Goal: Check status: Check status

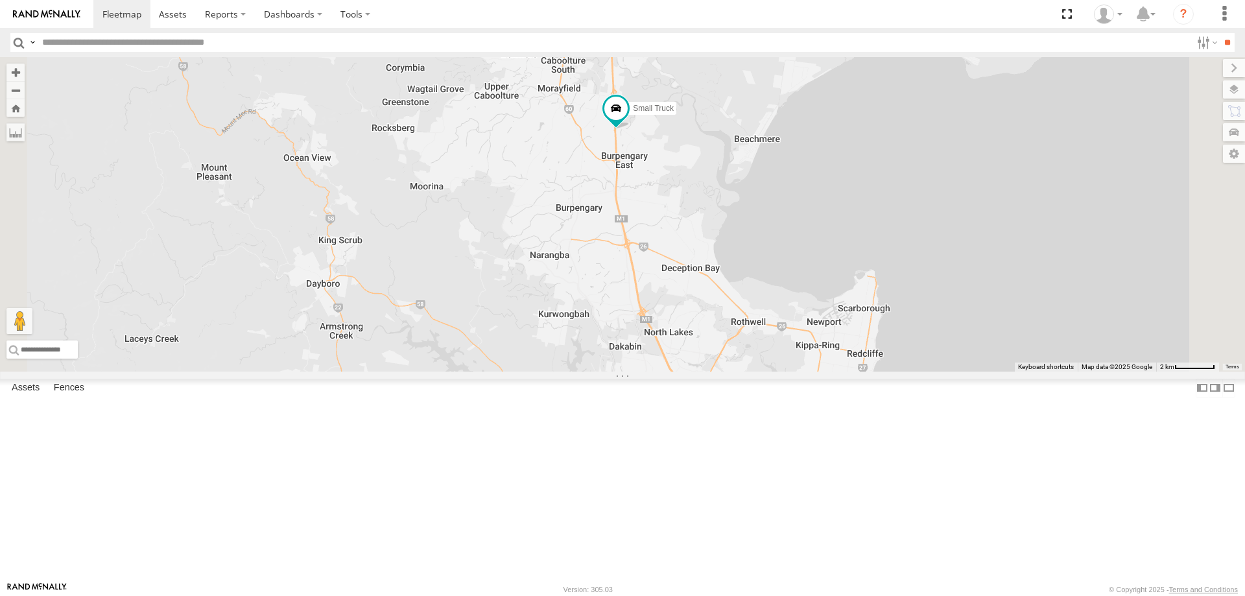
drag, startPoint x: 784, startPoint y: 162, endPoint x: 789, endPoint y: 307, distance: 144.6
click at [789, 307] on div "Delivery Truck cruise Small Truck" at bounding box center [622, 214] width 1245 height 314
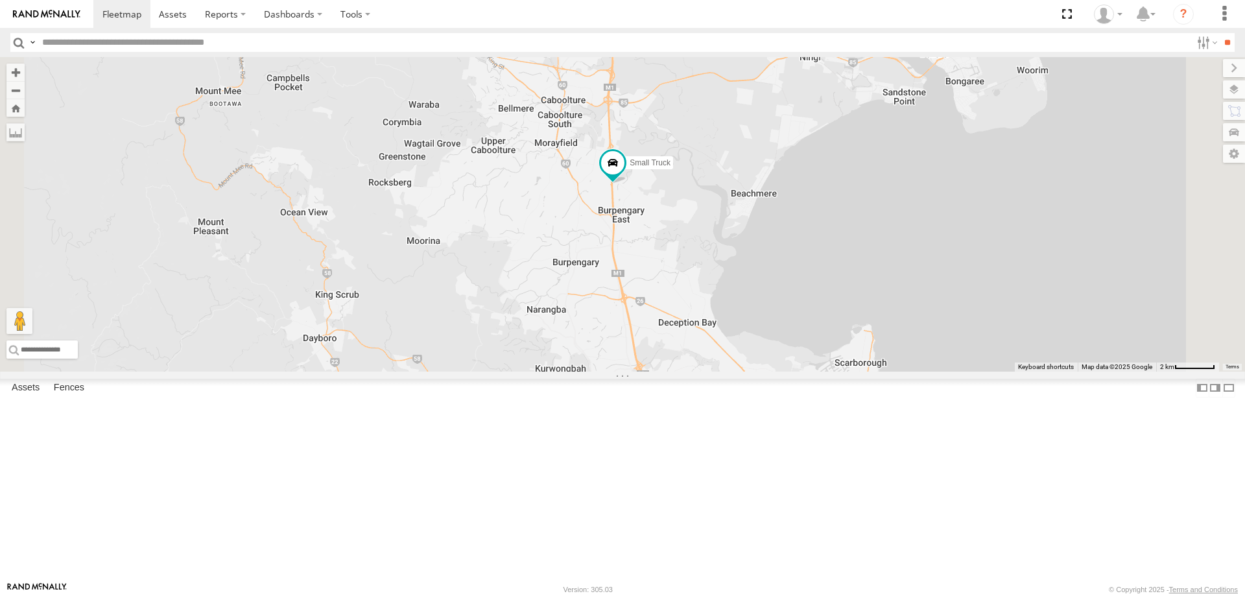
drag, startPoint x: 782, startPoint y: 248, endPoint x: 779, endPoint y: 300, distance: 51.9
click at [779, 300] on div "Delivery Truck cruise Small Truck" at bounding box center [622, 214] width 1245 height 314
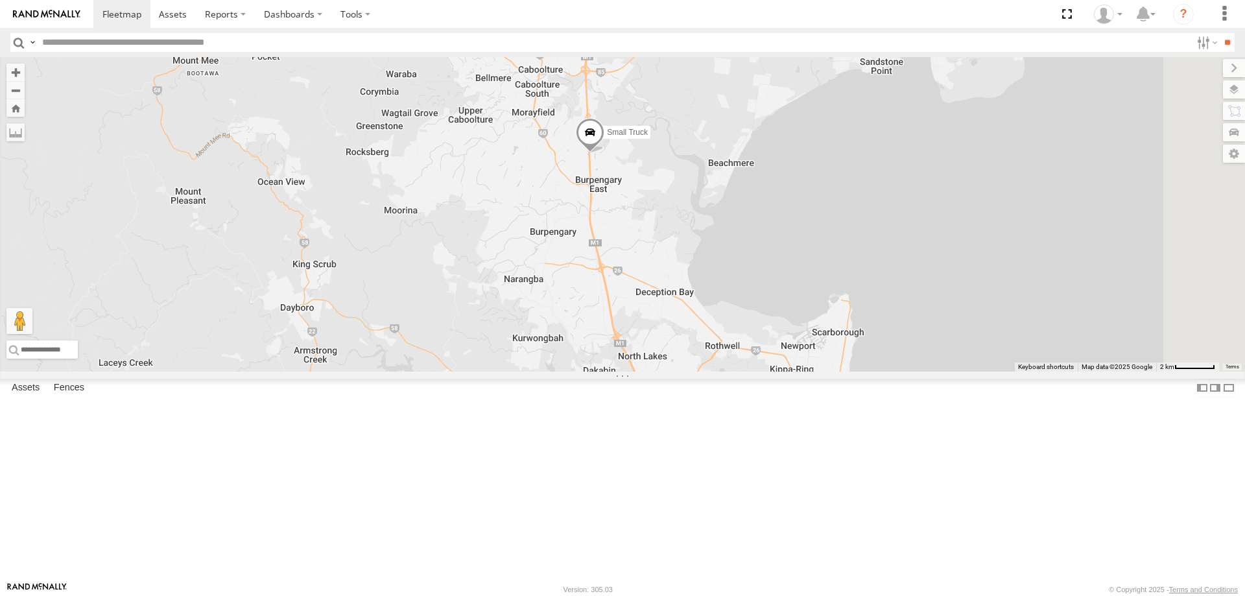
drag, startPoint x: 779, startPoint y: 473, endPoint x: 755, endPoint y: 610, distance: 139.6
click at [755, 595] on html at bounding box center [622, 298] width 1245 height 596
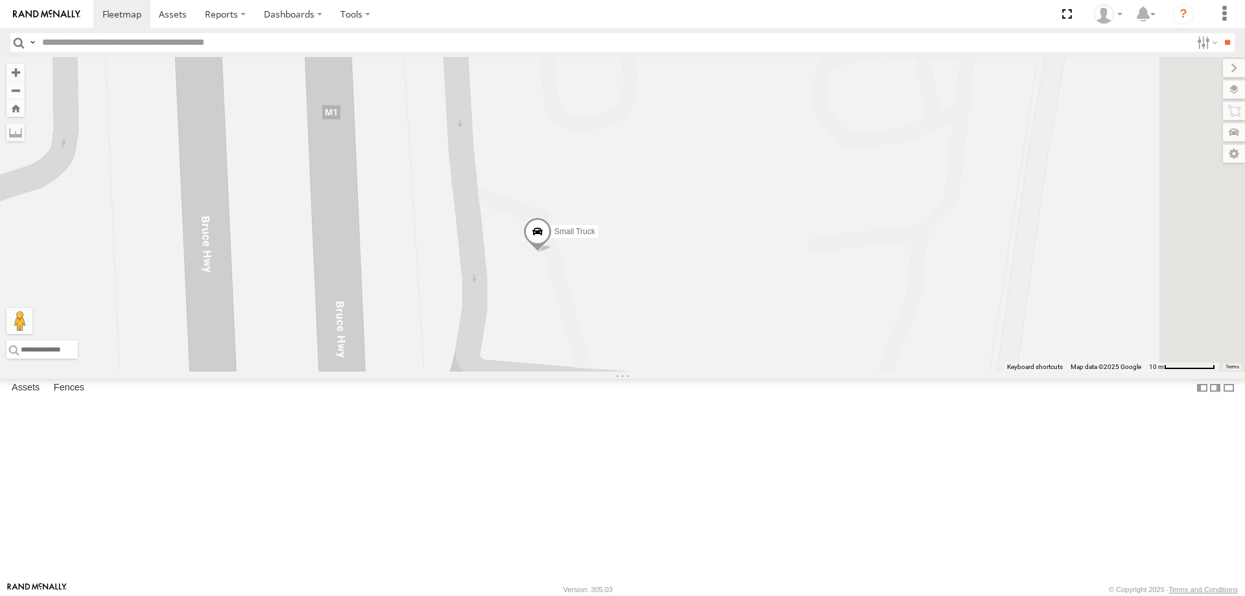
click at [552, 252] on span at bounding box center [537, 234] width 29 height 35
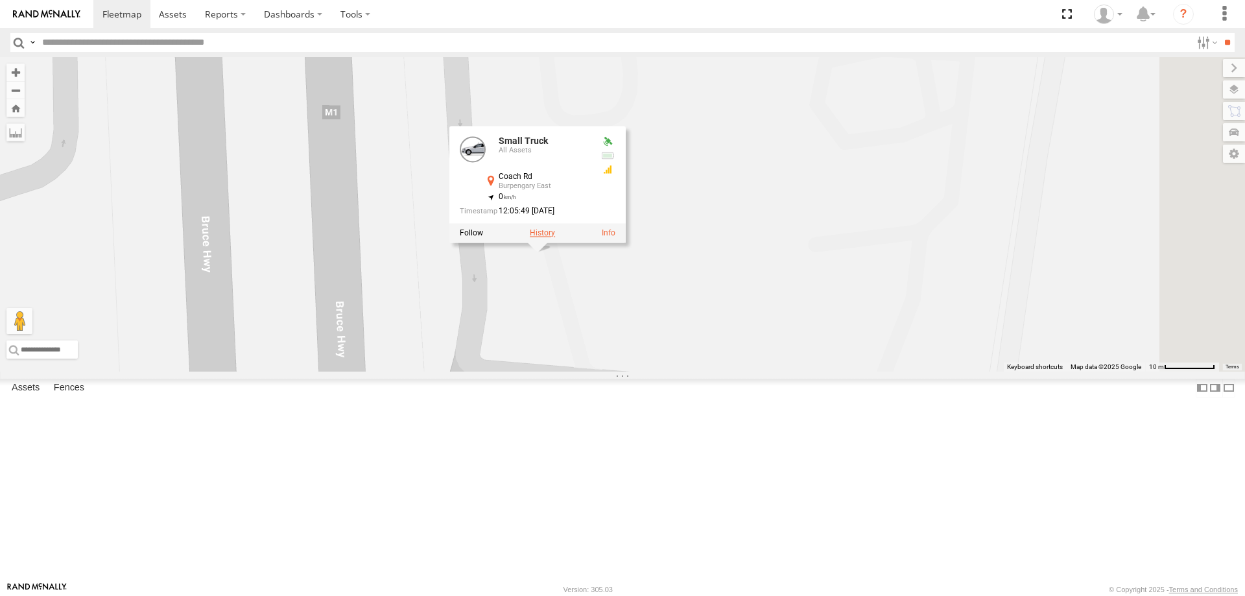
click at [555, 237] on label at bounding box center [542, 232] width 25 height 9
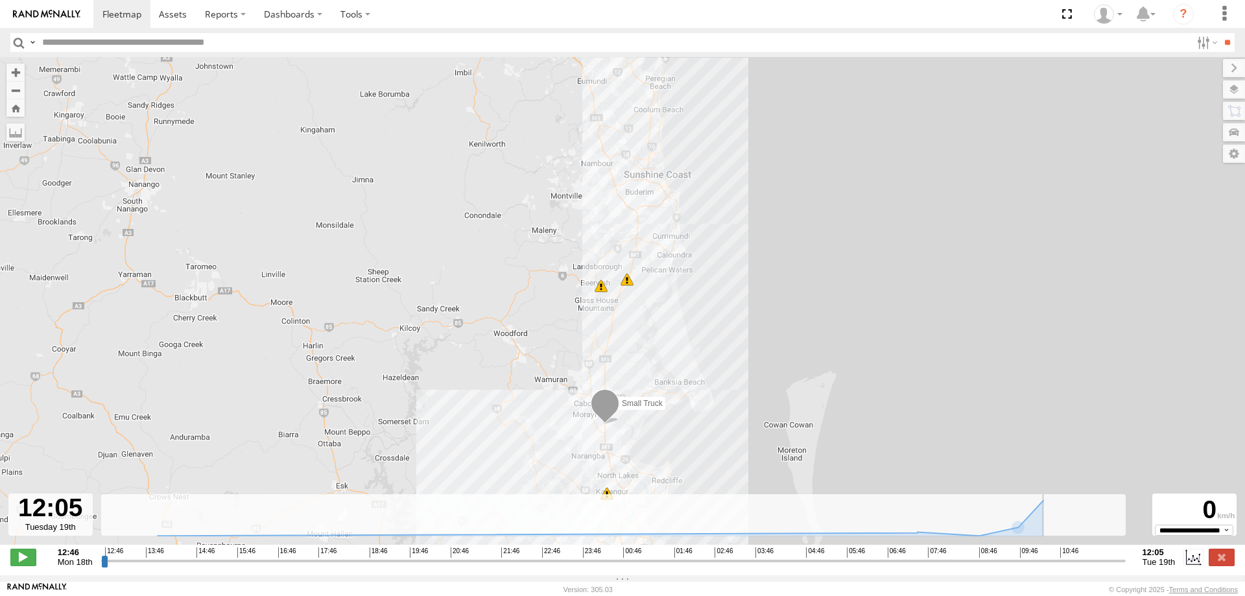
drag, startPoint x: 1094, startPoint y: 567, endPoint x: 1142, endPoint y: 571, distance: 48.1
type input "**********"
click at [1126, 567] on input "range" at bounding box center [613, 560] width 1024 height 12
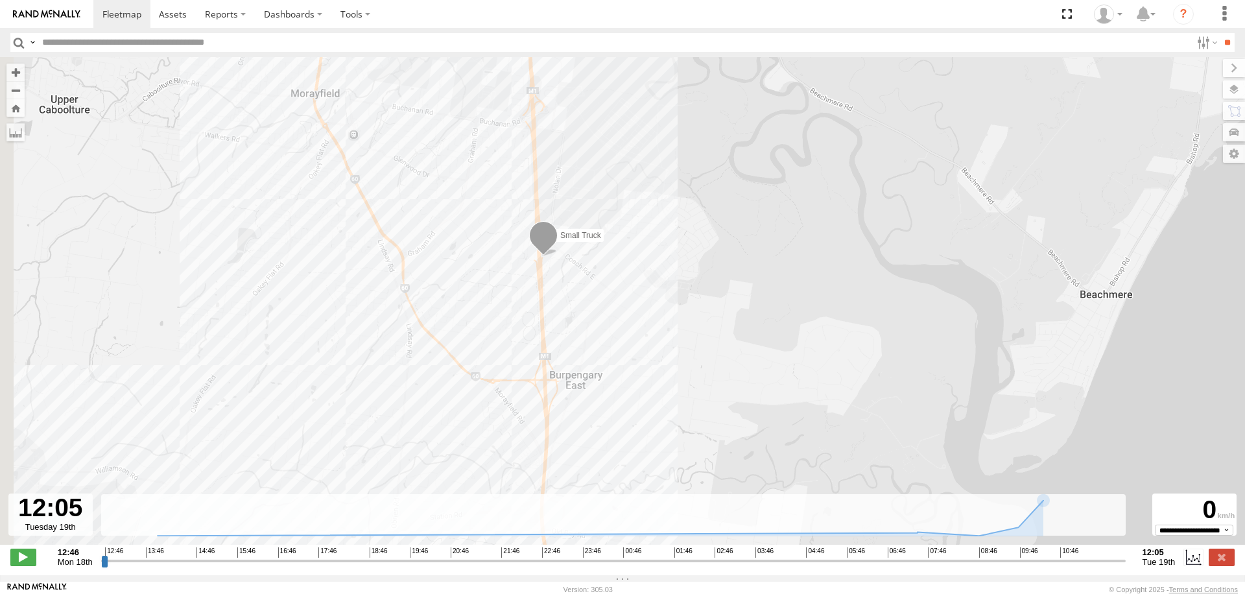
drag, startPoint x: 615, startPoint y: 467, endPoint x: 630, endPoint y: 258, distance: 209.3
click at [630, 258] on div "Small Truck 07:53 Tue 09:38 Tue 09:56 Tue" at bounding box center [622, 307] width 1245 height 501
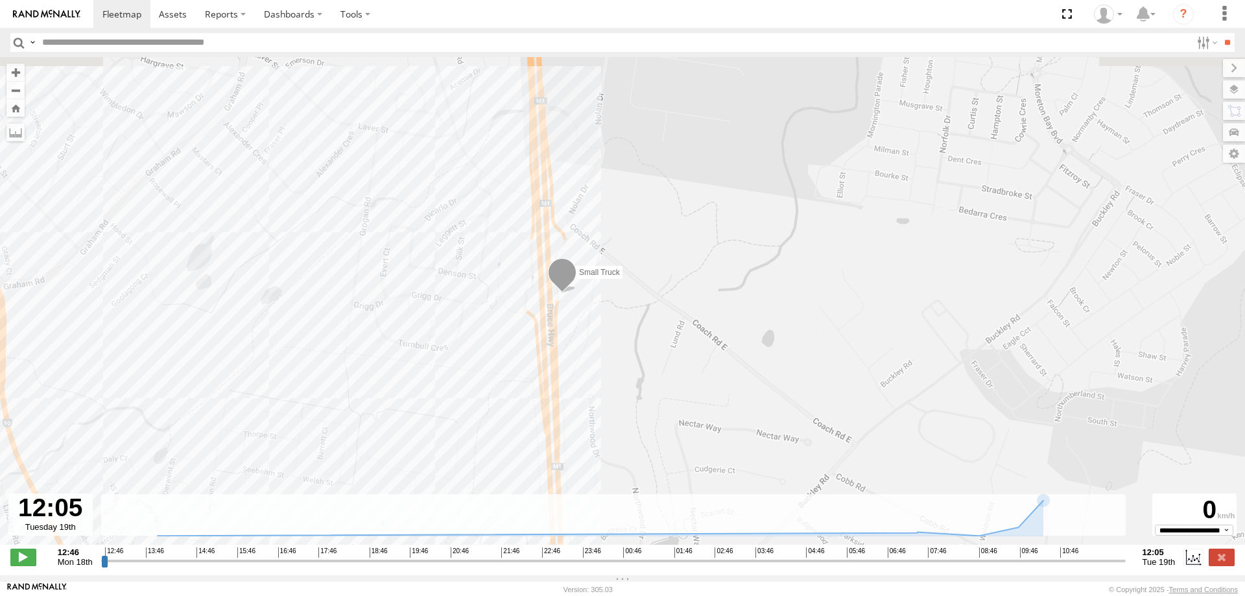
drag, startPoint x: 593, startPoint y: 275, endPoint x: 615, endPoint y: 343, distance: 71.4
click at [615, 343] on div "Small Truck 07:53 Tue 09:38 Tue 09:56 Tue" at bounding box center [622, 307] width 1245 height 501
